Goal: Task Accomplishment & Management: Complete application form

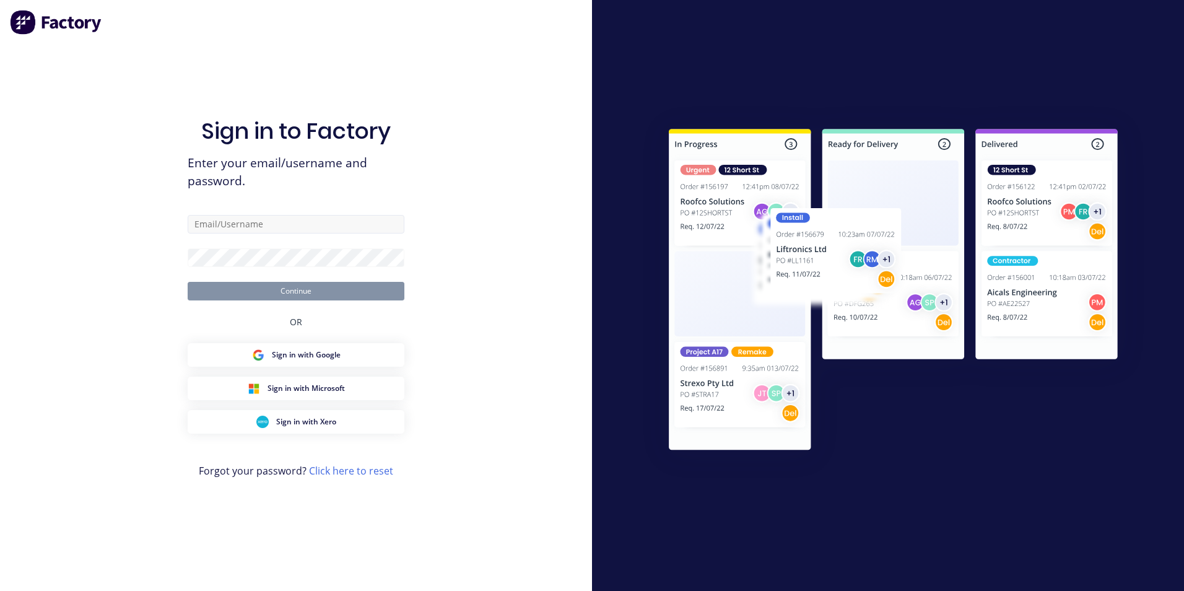
type input "[EMAIL_ADDRESS][DOMAIN_NAME]"
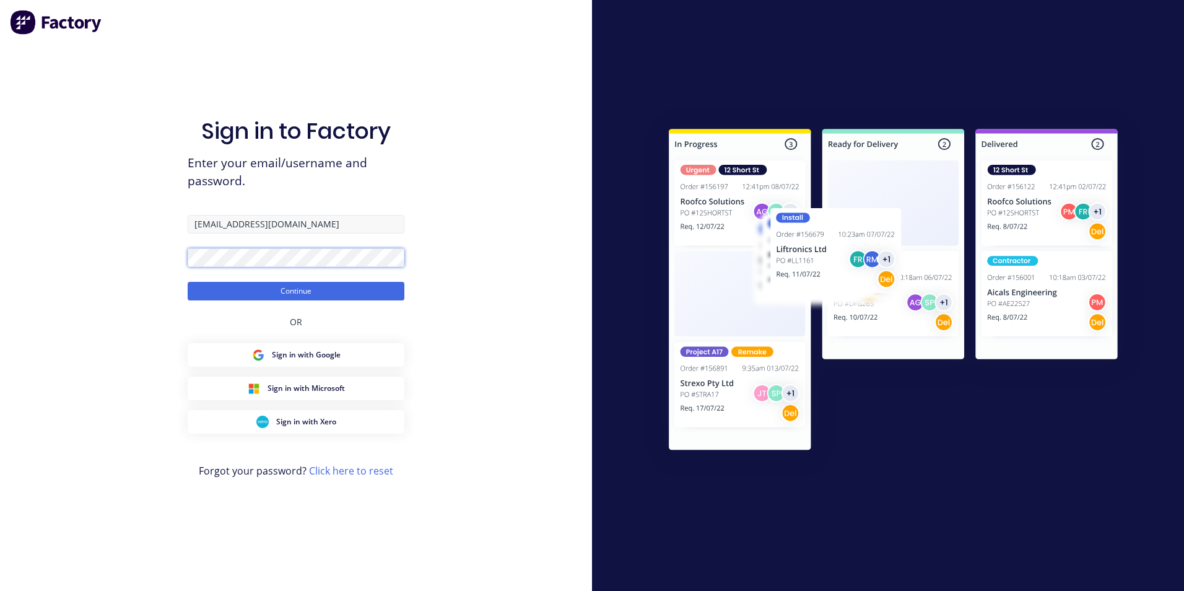
click at [188, 282] on button "Continue" at bounding box center [296, 291] width 217 height 19
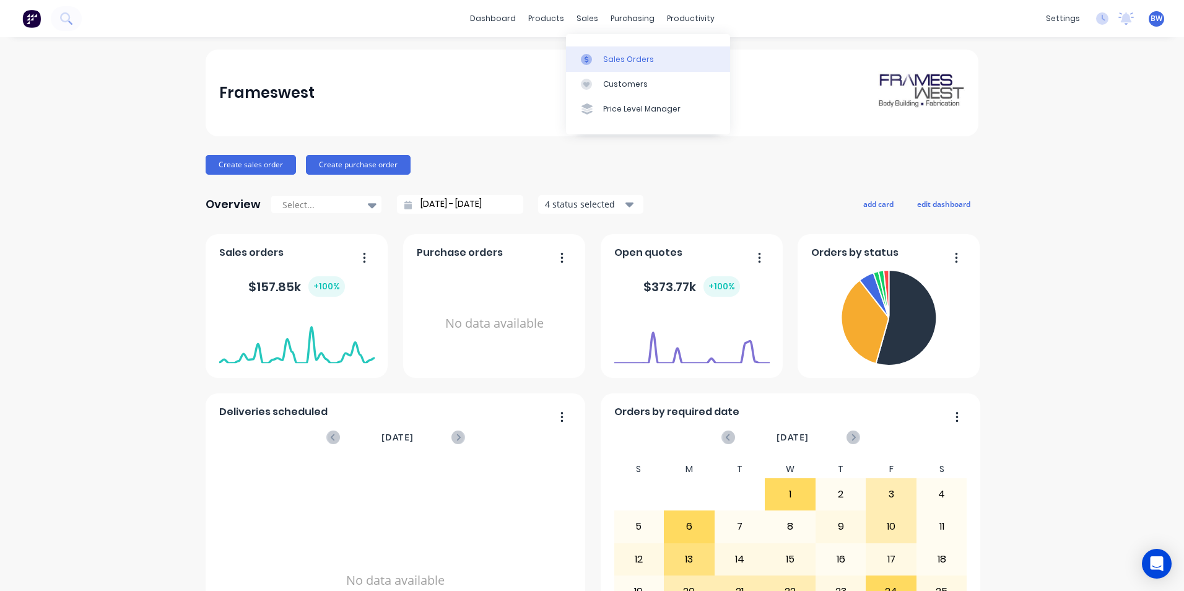
click at [591, 54] on icon at bounding box center [586, 59] width 11 height 11
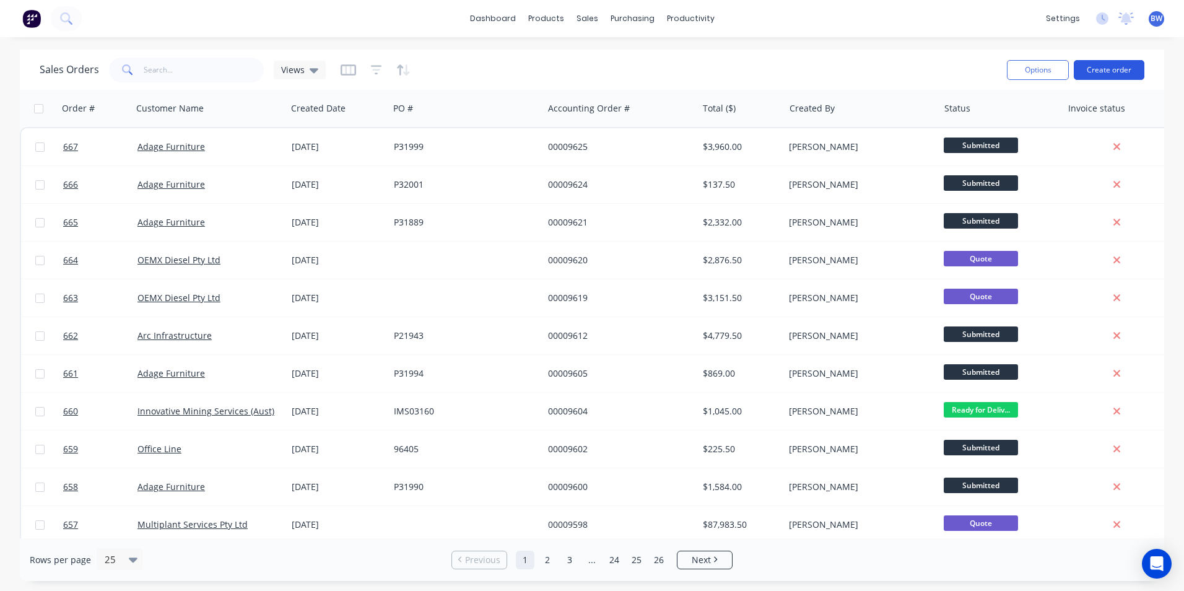
click at [1087, 74] on button "Create order" at bounding box center [1109, 70] width 71 height 20
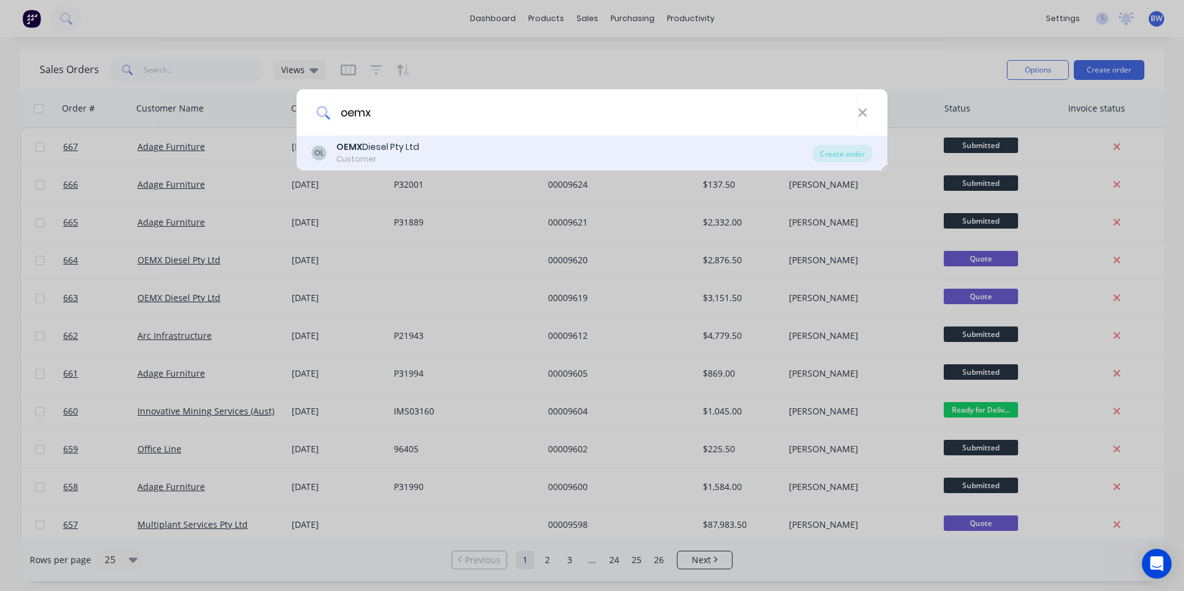
type input "oemx"
click at [469, 151] on div "OL OEMX Diesel Pty Ltd Customer" at bounding box center [562, 153] width 501 height 24
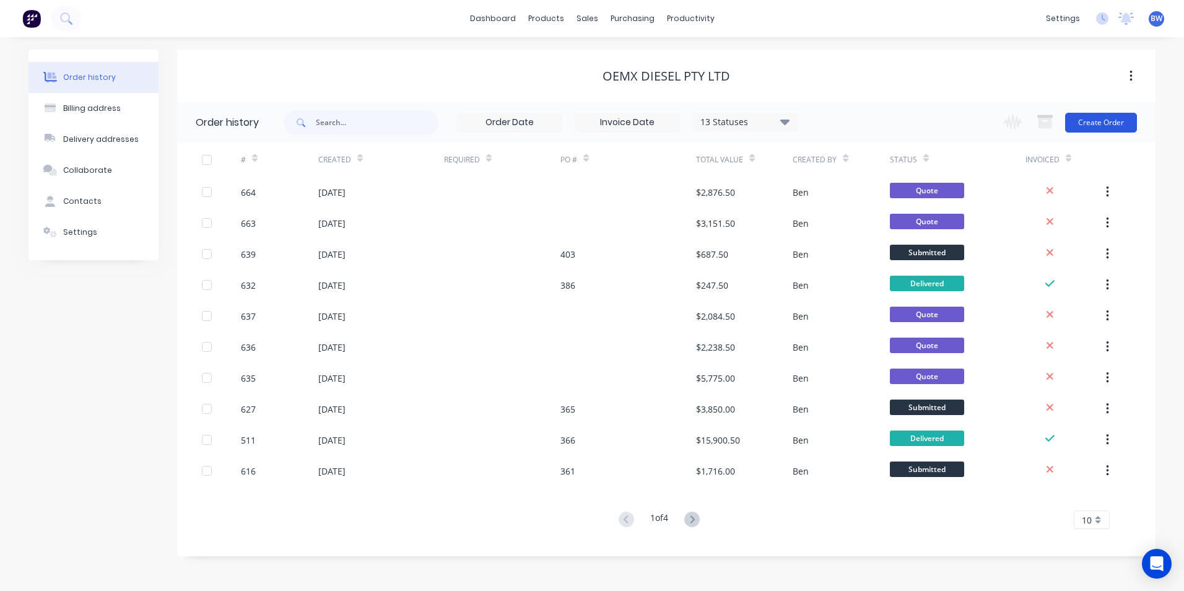
click at [1106, 119] on button "Create Order" at bounding box center [1101, 123] width 72 height 20
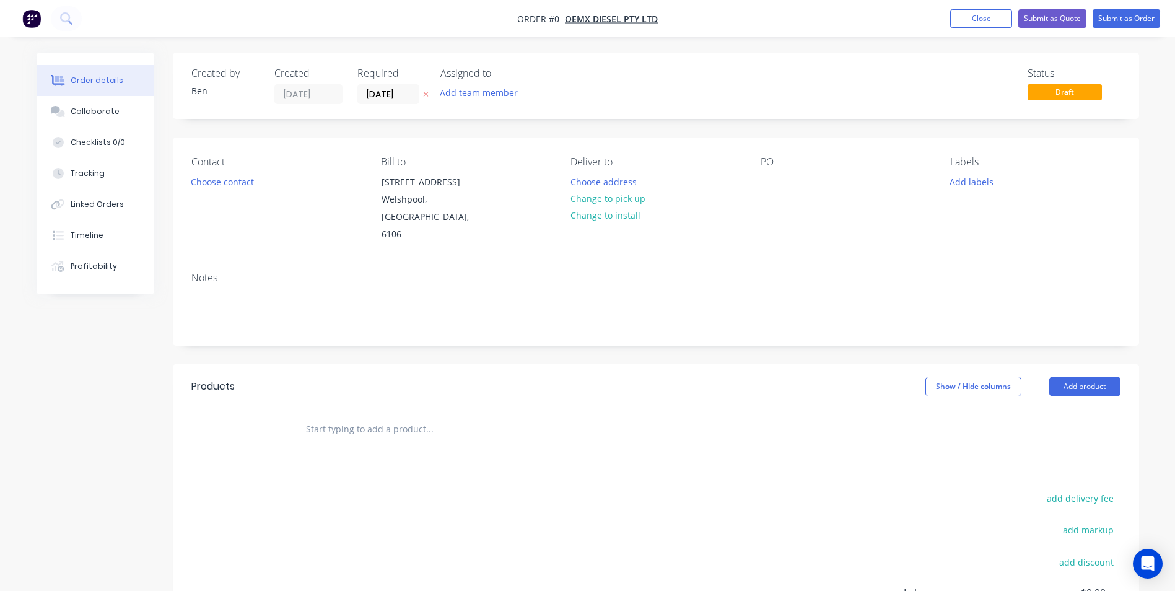
click at [424, 97] on icon "button" at bounding box center [425, 94] width 5 height 5
click at [605, 177] on button "Choose address" at bounding box center [603, 181] width 79 height 17
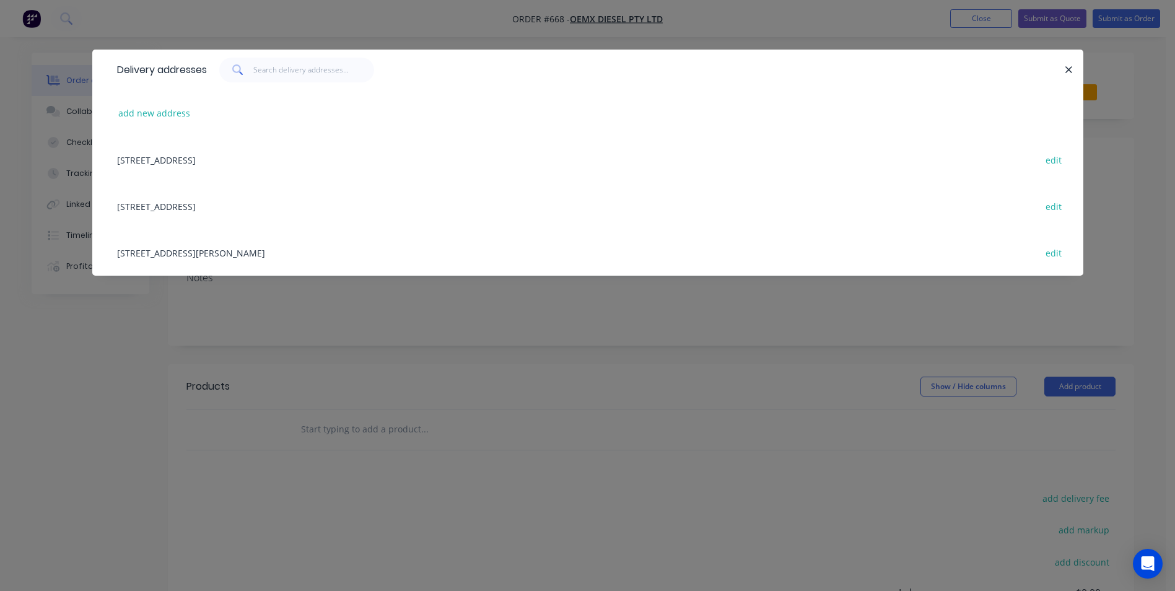
click at [252, 250] on div "[STREET_ADDRESS][PERSON_NAME] edit" at bounding box center [588, 252] width 954 height 46
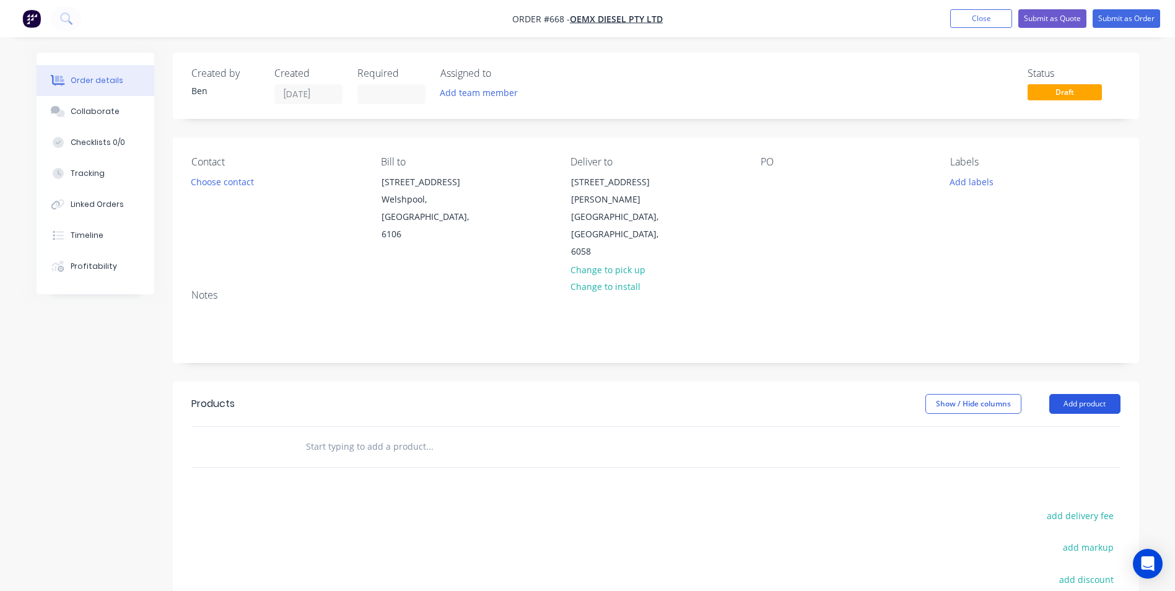
click at [1103, 394] on button "Add product" at bounding box center [1084, 404] width 71 height 20
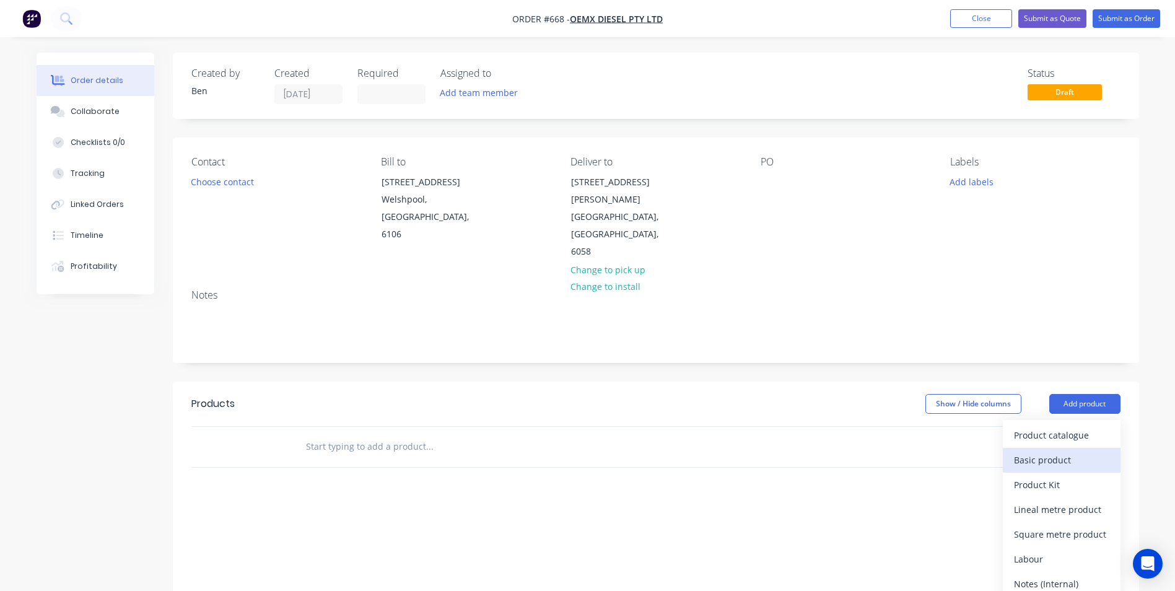
click at [1029, 451] on div "Basic product" at bounding box center [1061, 460] width 95 height 18
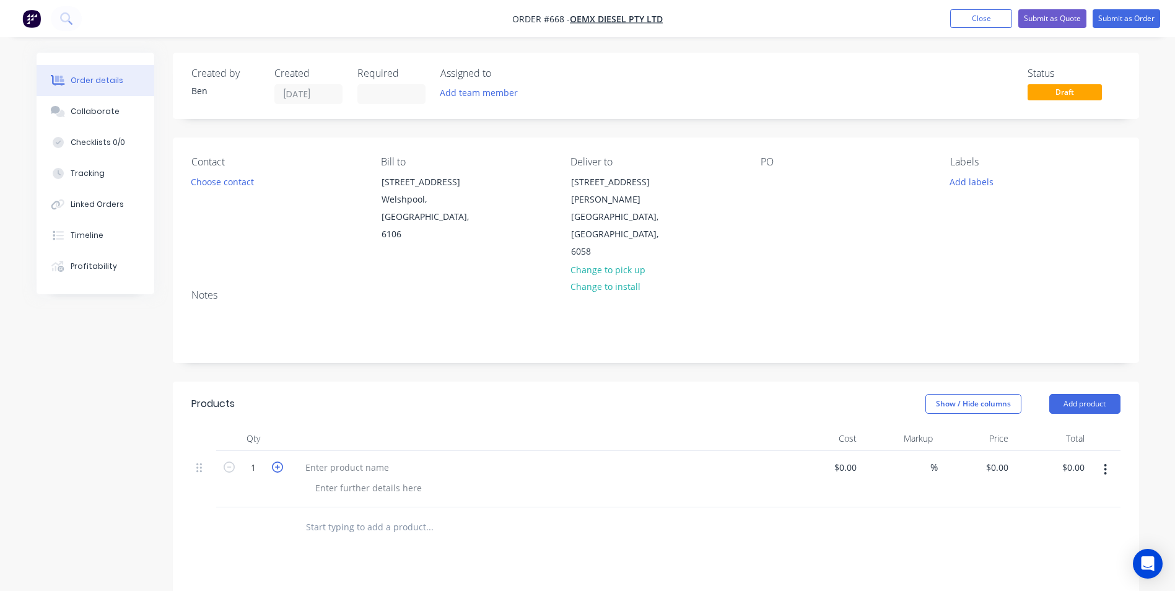
click at [277, 461] on icon "button" at bounding box center [277, 466] width 11 height 11
type input "3"
click at [320, 458] on div at bounding box center [346, 467] width 103 height 18
drag, startPoint x: 512, startPoint y: 432, endPoint x: 297, endPoint y: 438, distance: 215.6
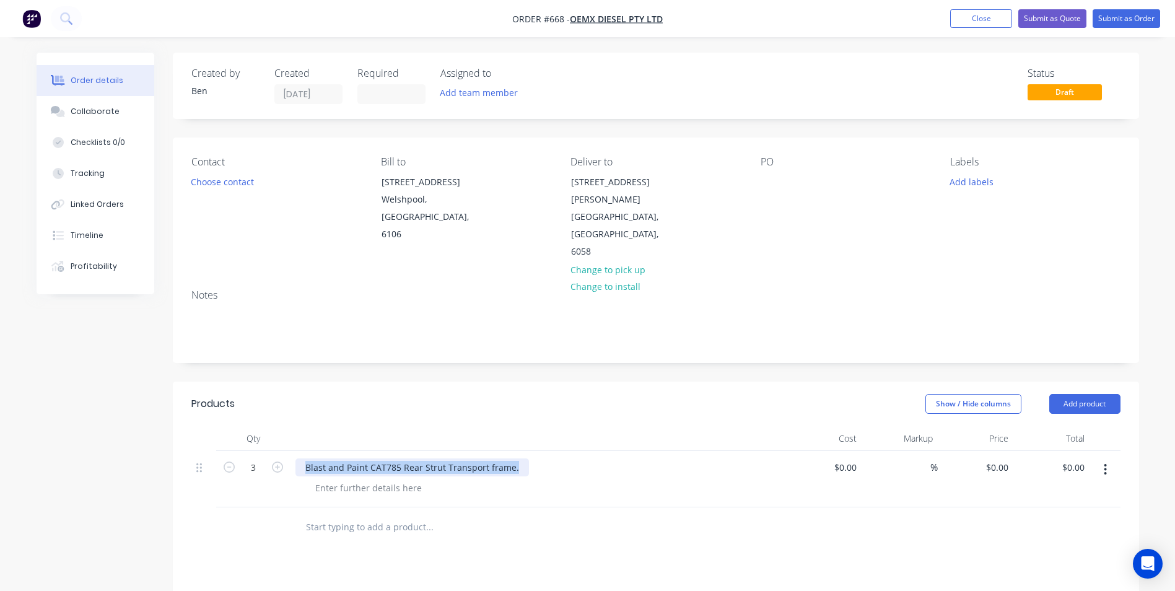
click at [297, 458] on div "Blast and Paint CAT785 Rear Strut Transport frame." at bounding box center [411, 467] width 233 height 18
copy div "Blast and Paint CAT785 Rear Strut Transport frame."
click at [992, 451] on div "0 $0.00" at bounding box center [976, 479] width 76 height 56
type input "$425.00"
type input "$1,275.00"
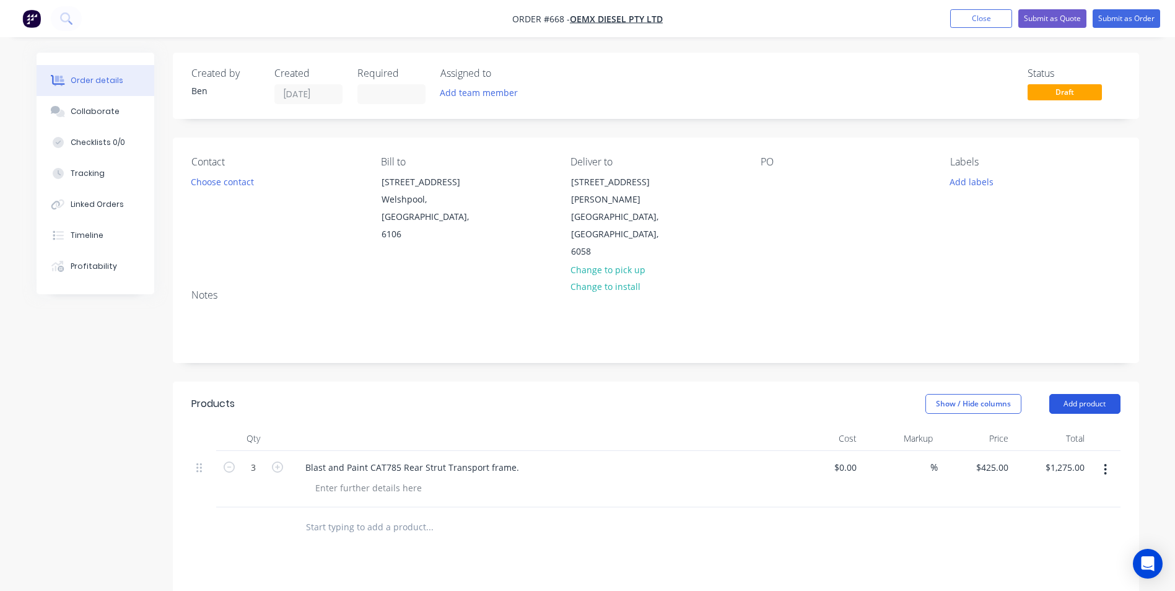
click at [1088, 394] on button "Add product" at bounding box center [1084, 404] width 71 height 20
click at [1061, 451] on div "Basic product" at bounding box center [1061, 460] width 95 height 18
click at [274, 518] on icon "button" at bounding box center [277, 523] width 11 height 11
type input "3"
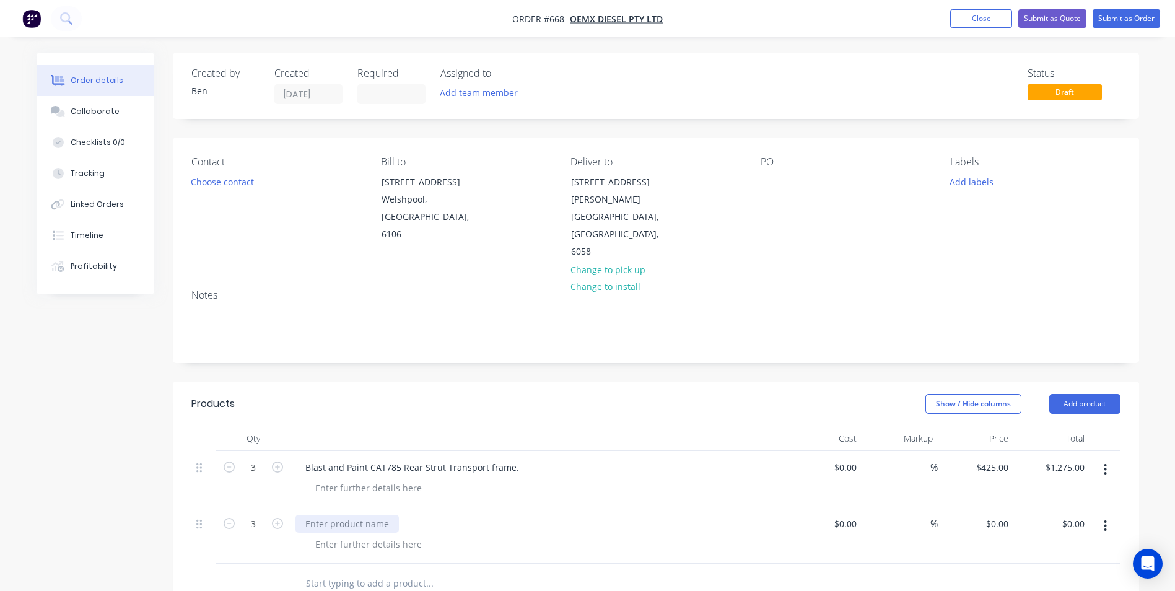
click at [328, 515] on div at bounding box center [346, 524] width 103 height 18
paste div
click at [396, 515] on div "Blast and Paint CAT785 Rear Strut Transport frame." at bounding box center [411, 524] width 233 height 18
click at [456, 515] on div "Blast and Paint CAT785/789 Rear Strut Transport frame." at bounding box center [420, 524] width 251 height 18
drag, startPoint x: 458, startPoint y: 490, endPoint x: 419, endPoint y: 487, distance: 39.1
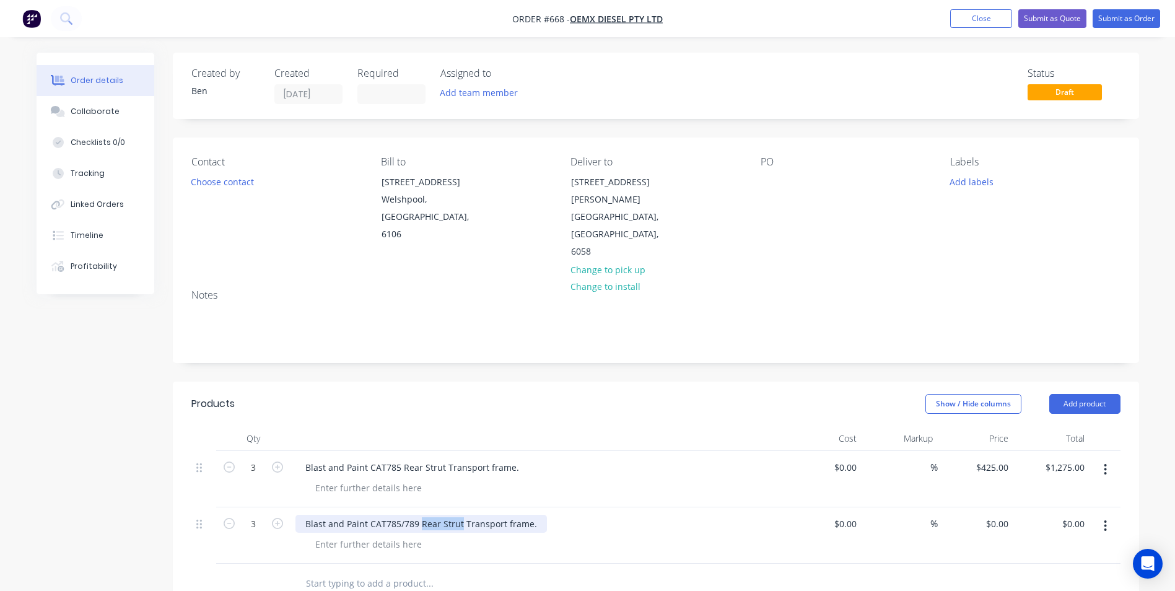
click at [419, 515] on div "Blast and Paint CAT785/789 Rear Strut Transport frame." at bounding box center [420, 524] width 251 height 18
click at [1006, 515] on input "0" at bounding box center [999, 524] width 28 height 18
type input "$450.00"
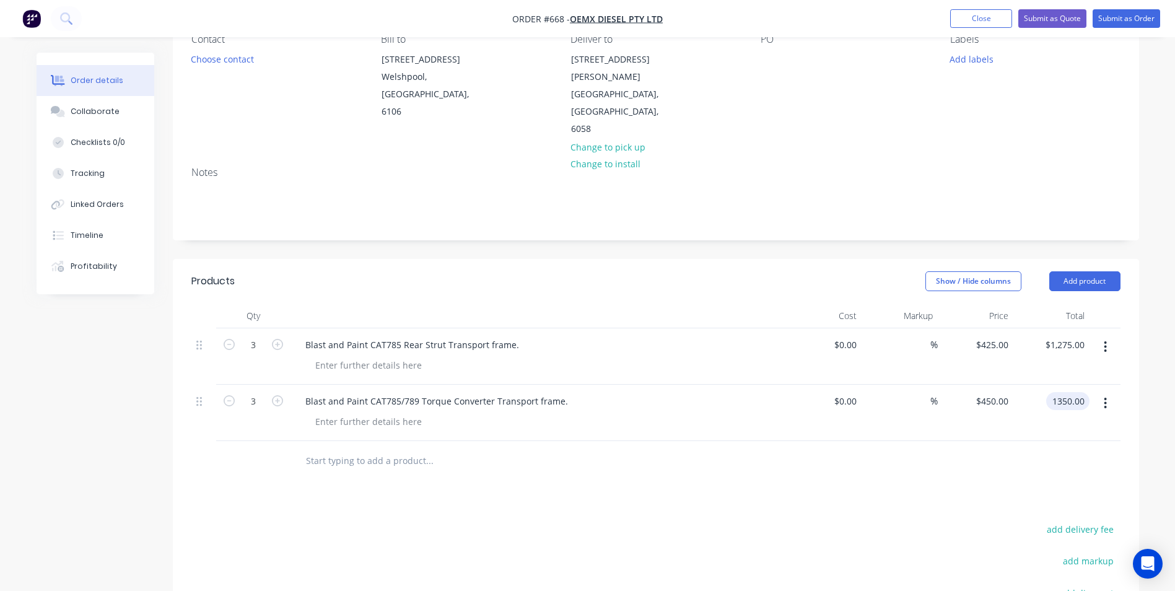
scroll to position [124, 0]
type input "$1,350.00"
click at [1071, 270] on button "Add product" at bounding box center [1084, 280] width 71 height 20
click at [1049, 327] on div "Basic product" at bounding box center [1061, 336] width 95 height 18
click at [282, 450] on icon "button" at bounding box center [277, 455] width 11 height 11
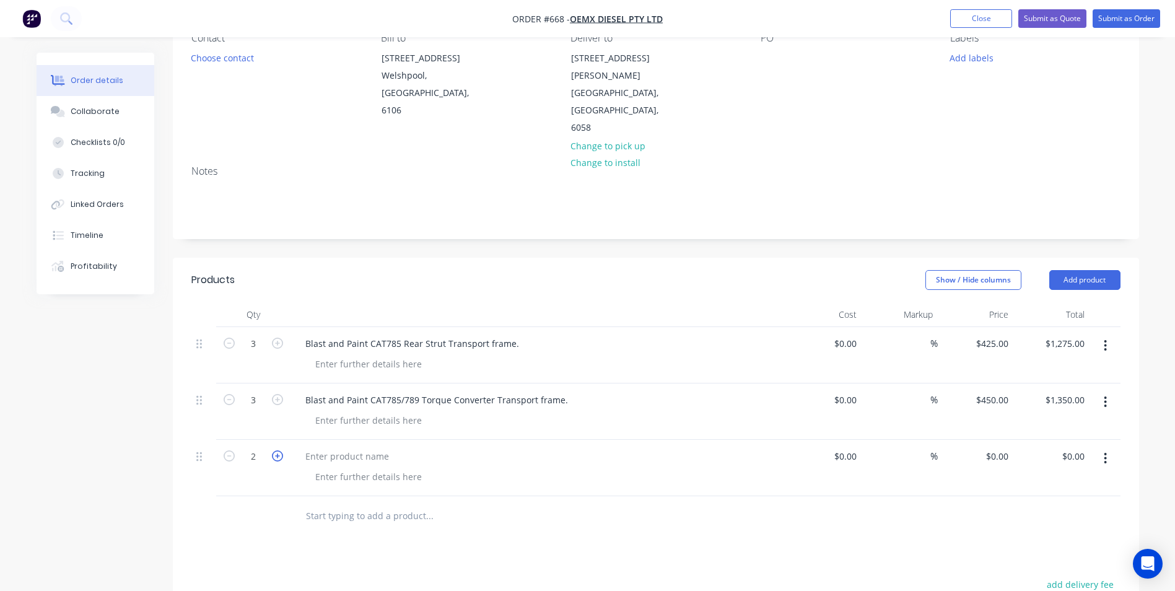
click at [282, 450] on icon "button" at bounding box center [277, 455] width 11 height 11
type input "3"
click at [319, 447] on div at bounding box center [346, 456] width 103 height 18
paste div
drag, startPoint x: 440, startPoint y: 421, endPoint x: 401, endPoint y: 419, distance: 38.4
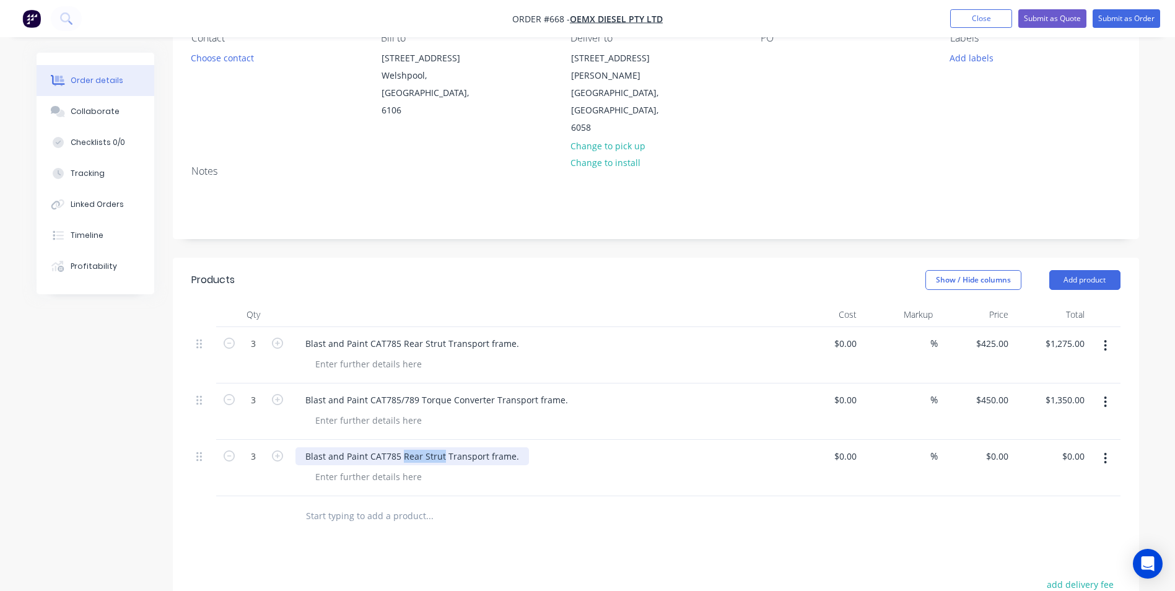
click at [401, 447] on div "Blast and Paint CAT785 Rear Strut Transport frame." at bounding box center [411, 456] width 233 height 18
click at [993, 440] on div "0 0" at bounding box center [976, 468] width 76 height 56
click at [993, 440] on div "$0.00 0" at bounding box center [976, 468] width 76 height 56
click at [993, 440] on div "0 $0.00" at bounding box center [976, 468] width 76 height 56
type input "$415.00"
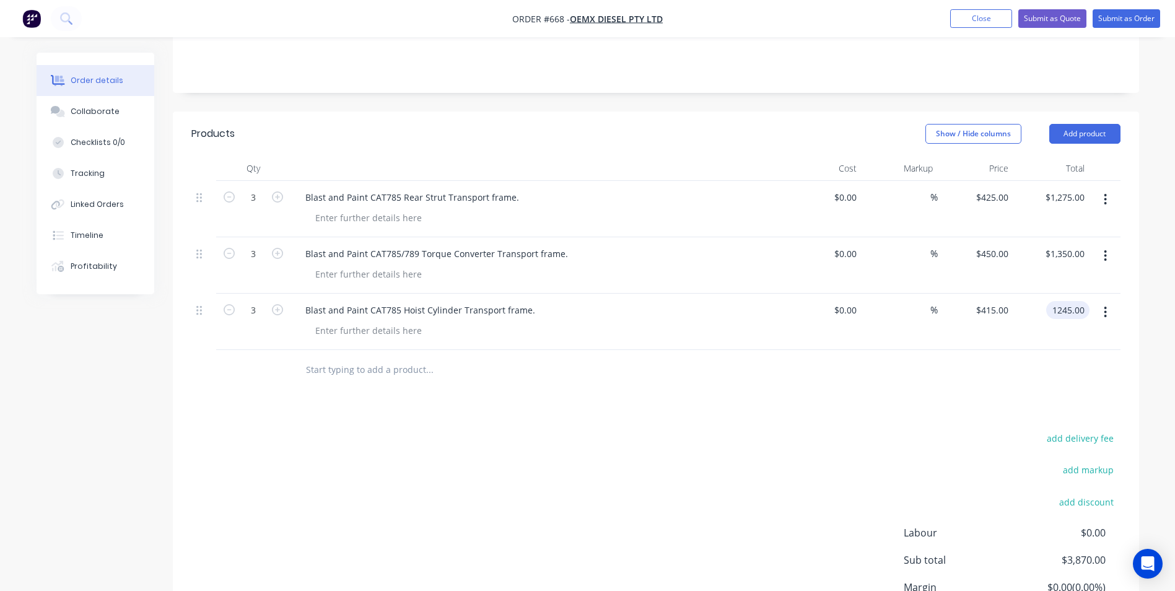
scroll to position [310, 0]
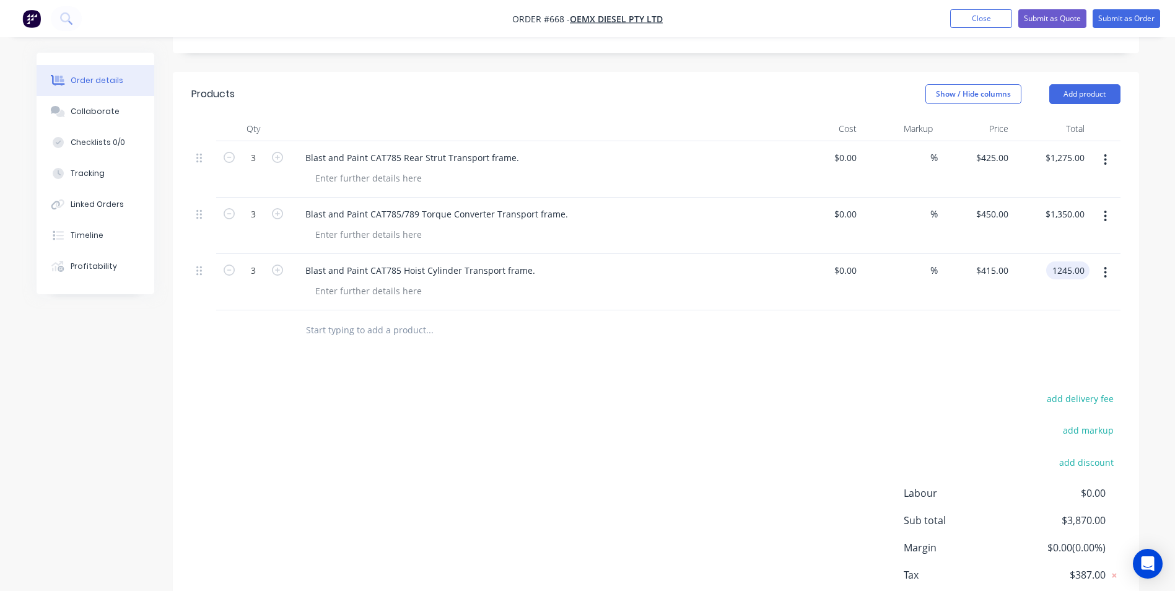
type input "$1,245.00"
click at [728, 429] on div "add delivery fee add markup add discount Labour $0.00 Sub total $3,870.00 Margi…" at bounding box center [655, 509] width 929 height 239
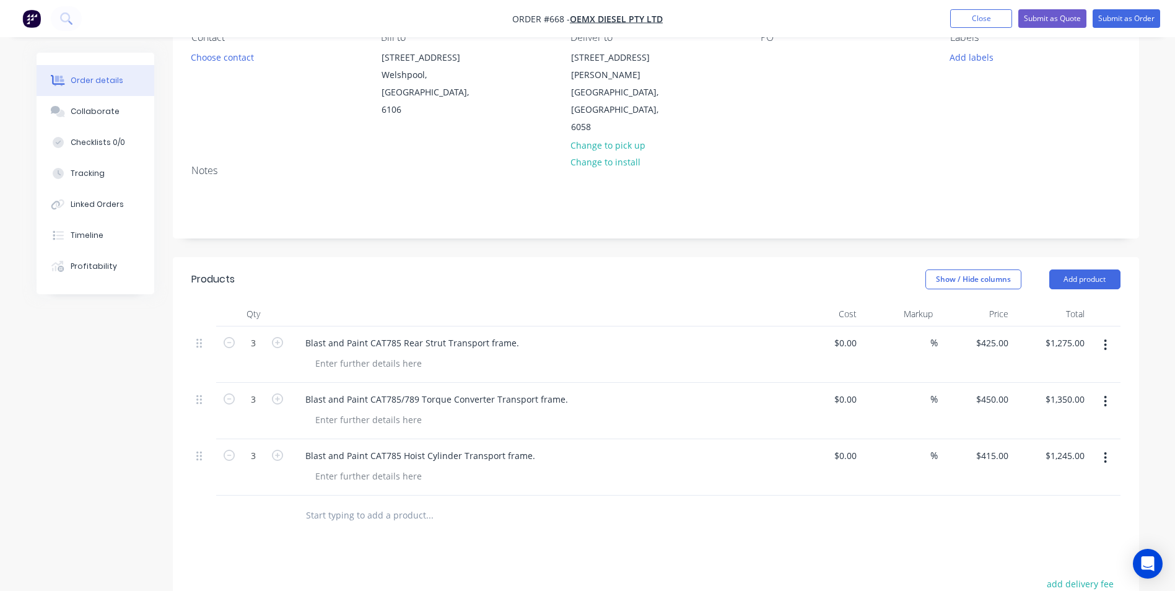
scroll to position [124, 0]
click at [1097, 270] on button "Add product" at bounding box center [1084, 280] width 71 height 20
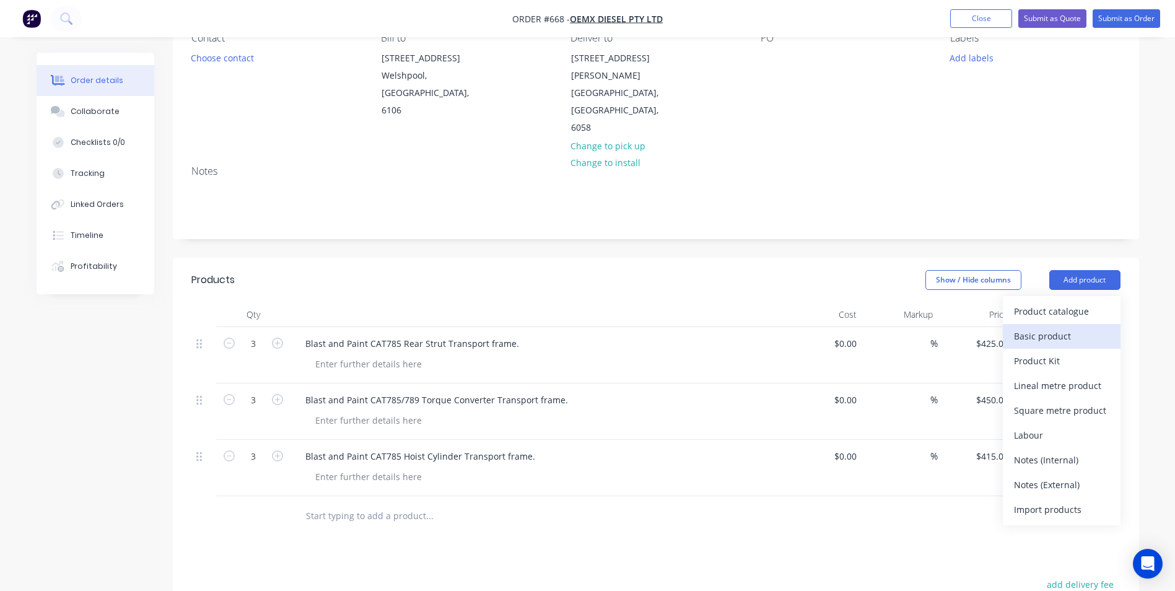
click at [1050, 324] on button "Basic product" at bounding box center [1062, 336] width 118 height 25
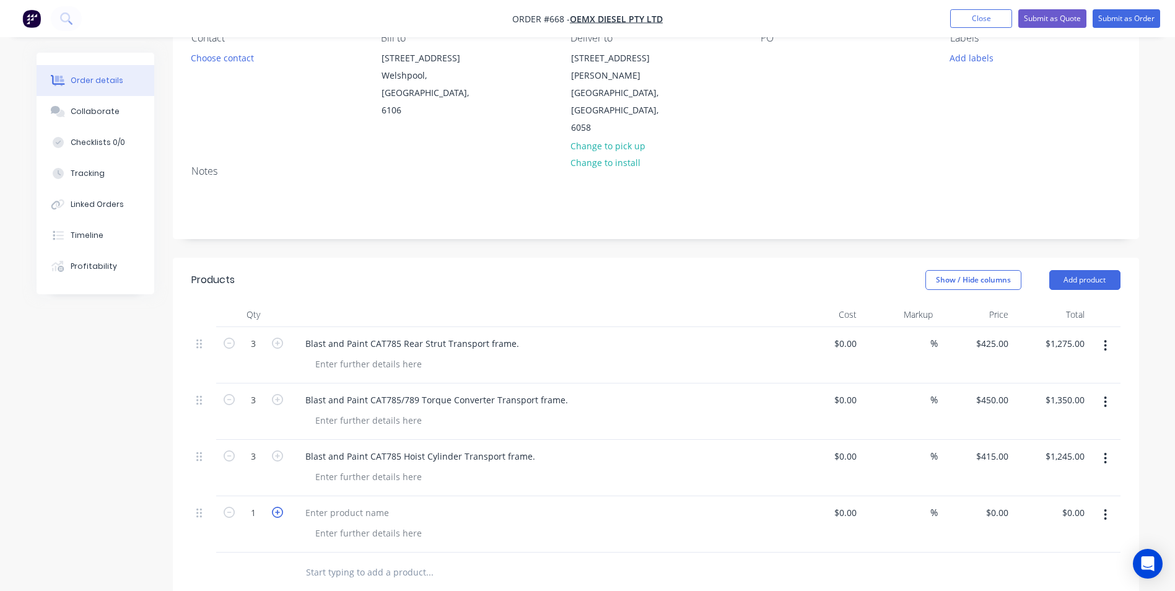
click at [281, 507] on icon "button" at bounding box center [277, 512] width 11 height 11
type input "3"
click at [311, 503] on div at bounding box center [346, 512] width 103 height 18
paste div
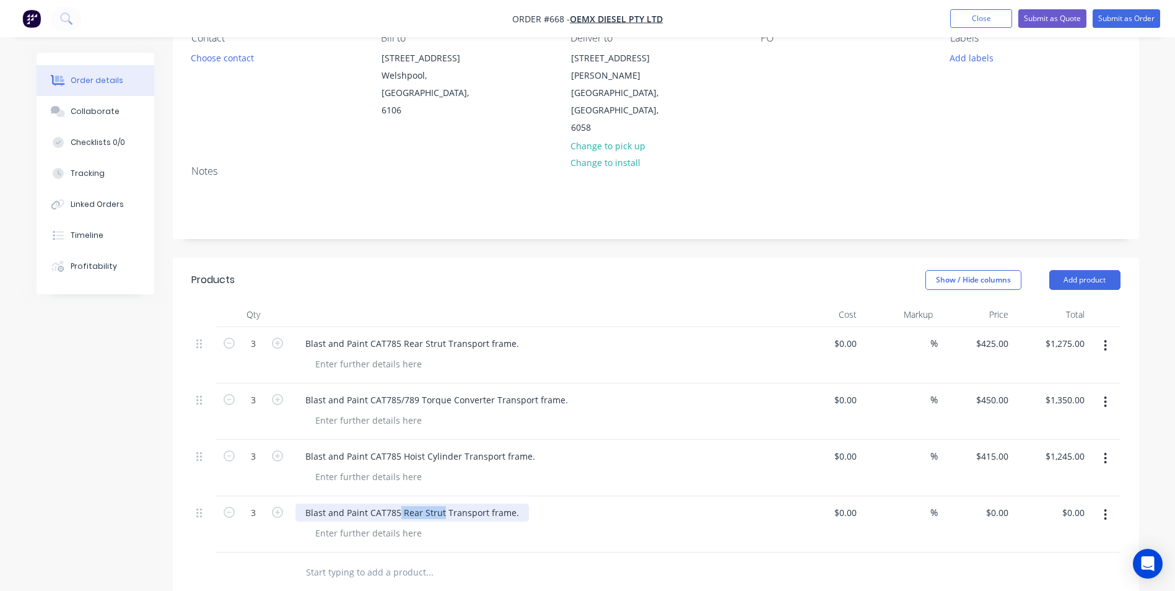
drag, startPoint x: 439, startPoint y: 476, endPoint x: 398, endPoint y: 477, distance: 40.9
click at [398, 503] on div "Blast and Paint CAT785 Rear Strut Transport frame." at bounding box center [411, 512] width 233 height 18
click at [994, 503] on div "0 $0.00" at bounding box center [996, 512] width 33 height 18
type input "$575.00"
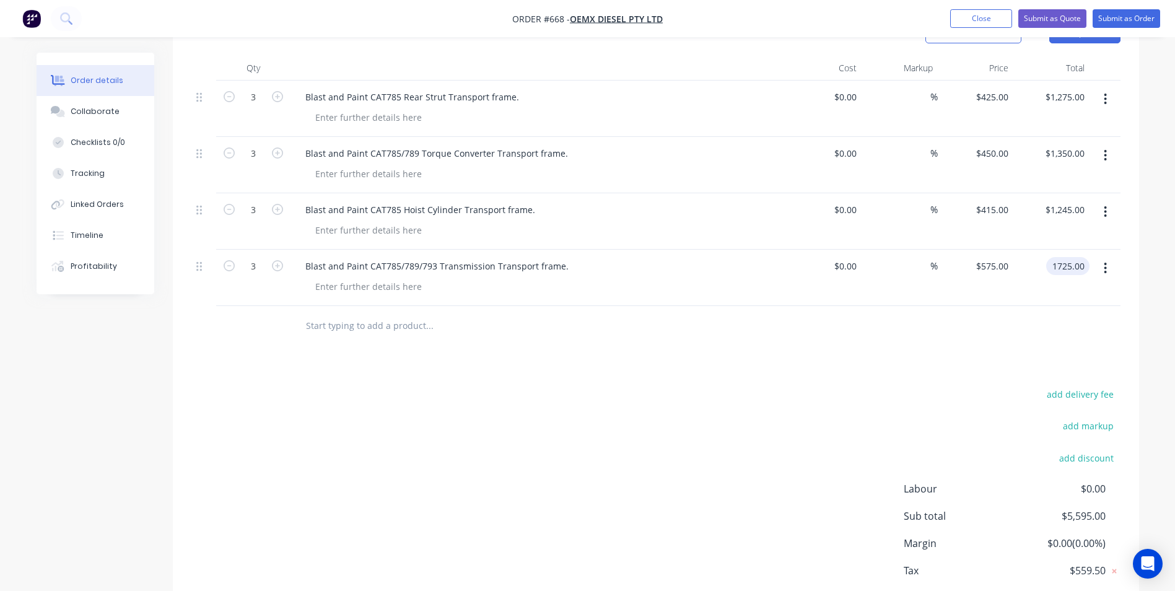
scroll to position [372, 0]
type input "$1,725.00"
click at [731, 499] on div "add delivery fee add markup add discount Labour $0.00 Sub total $5,595.00 Margi…" at bounding box center [655, 504] width 929 height 239
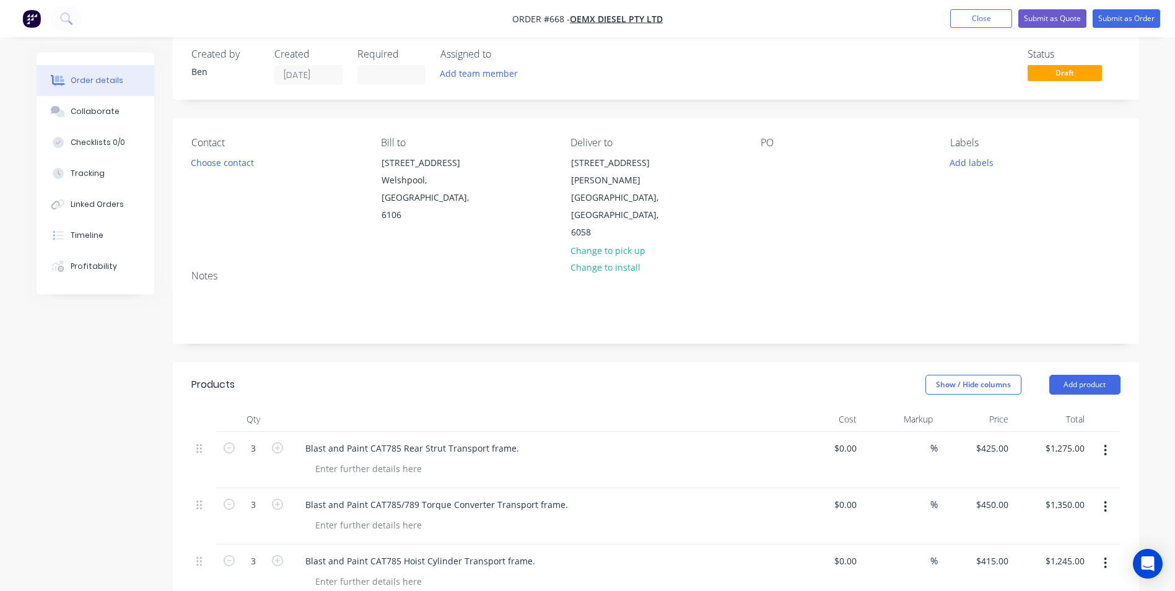
scroll to position [0, 0]
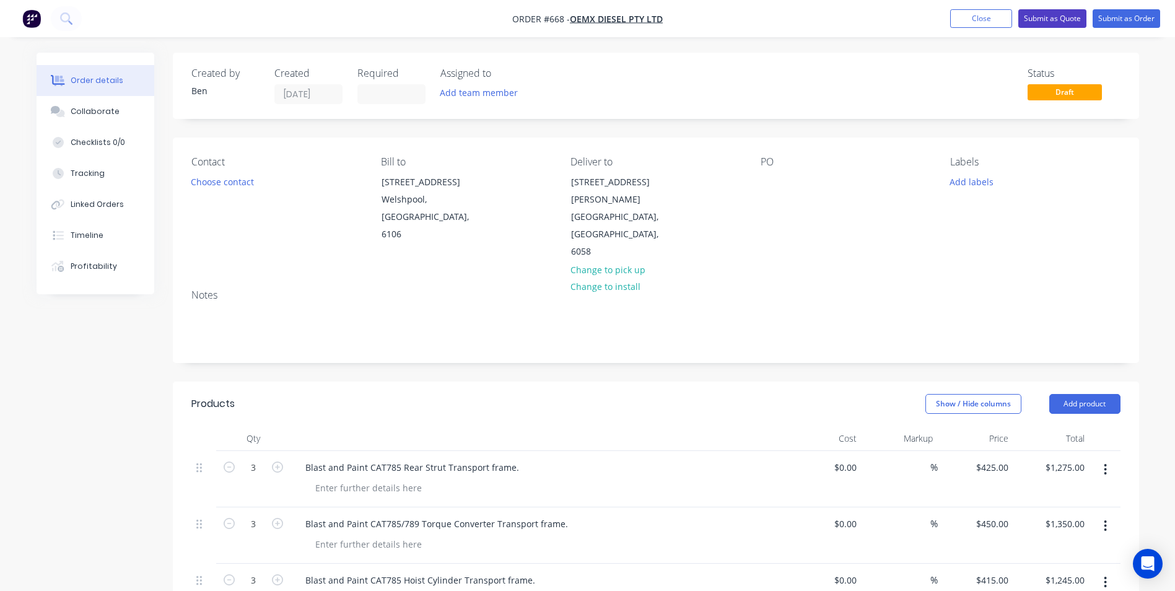
click at [1037, 24] on button "Submit as Quote" at bounding box center [1052, 18] width 68 height 19
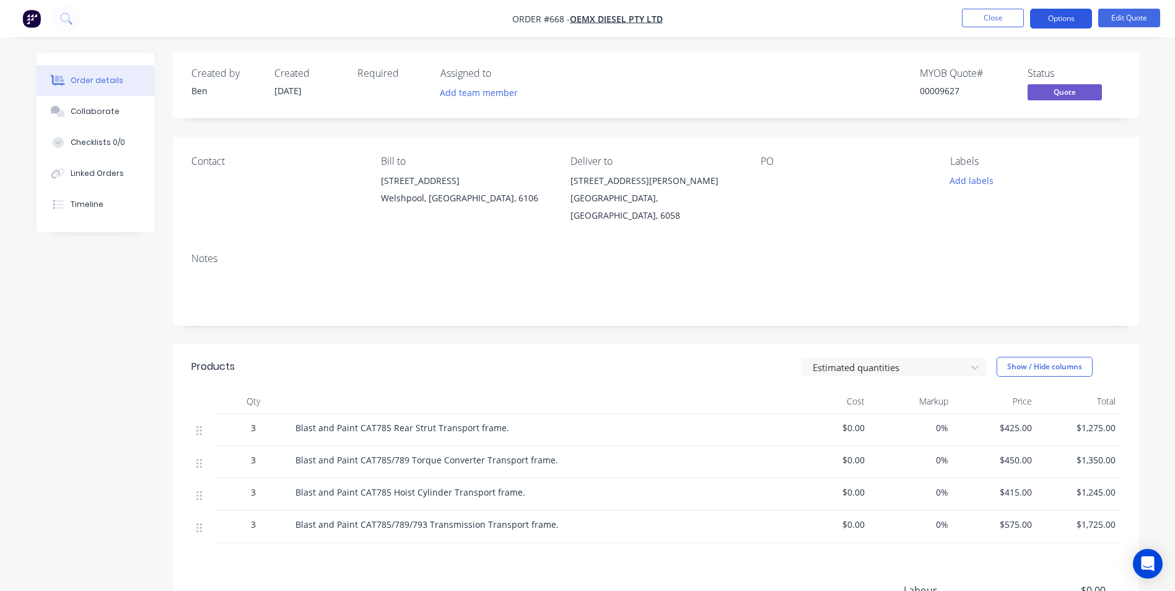
click at [1038, 17] on button "Options" at bounding box center [1061, 19] width 62 height 20
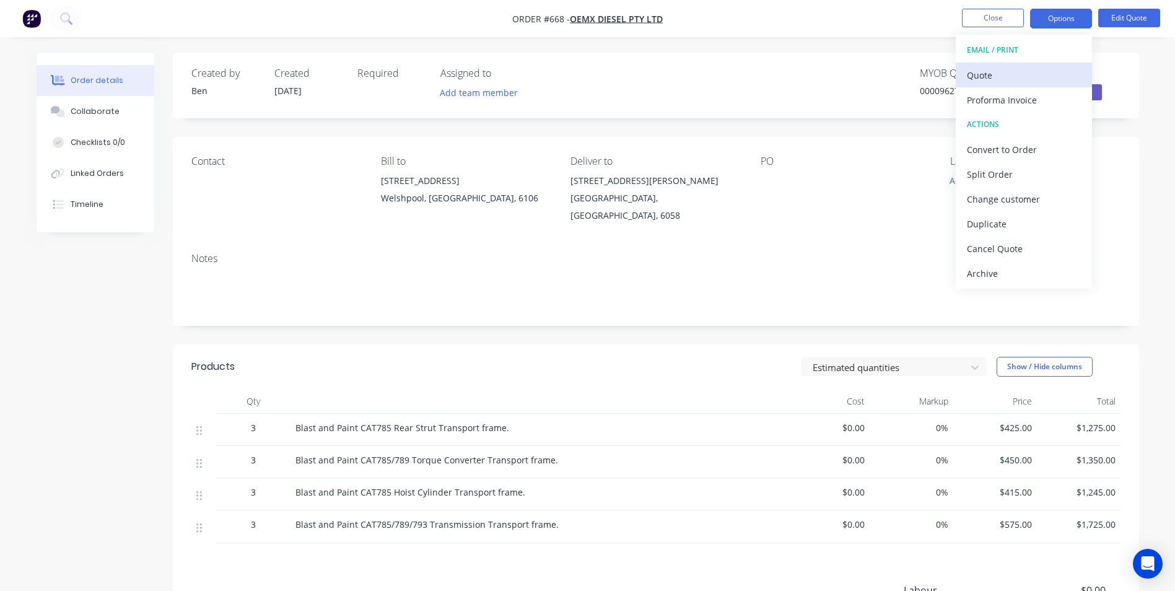
click at [999, 71] on div "Quote" at bounding box center [1024, 75] width 114 height 18
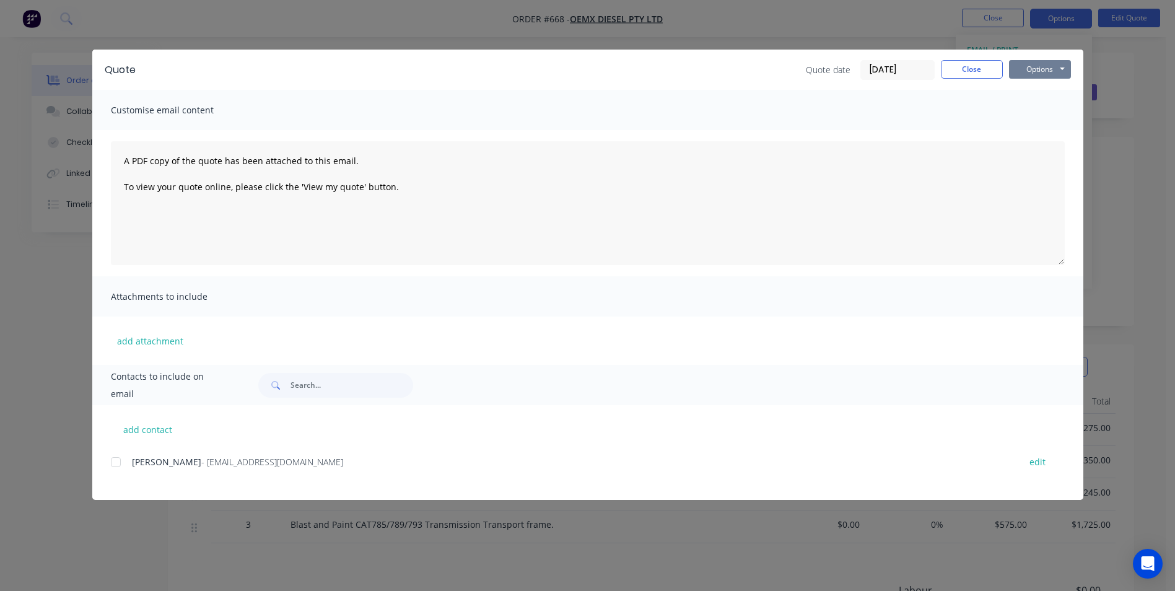
click at [1018, 71] on button "Options" at bounding box center [1040, 69] width 62 height 19
click at [1023, 92] on button "Preview" at bounding box center [1048, 91] width 79 height 20
click at [965, 73] on button "Close" at bounding box center [972, 69] width 62 height 19
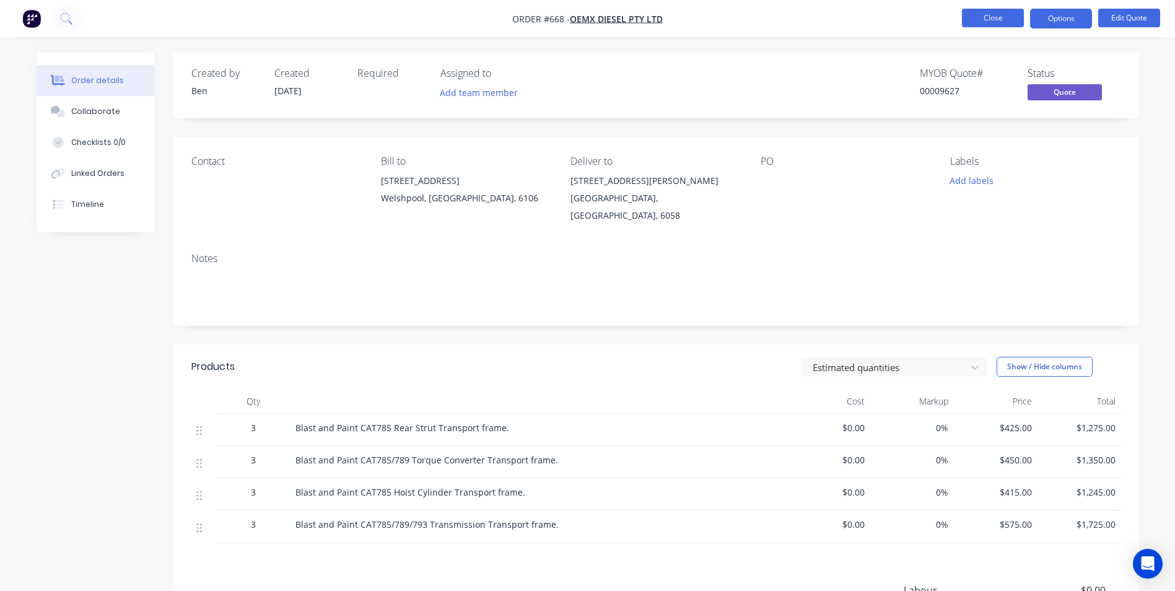
click at [988, 20] on button "Close" at bounding box center [993, 18] width 62 height 19
